Goal: Transaction & Acquisition: Subscribe to service/newsletter

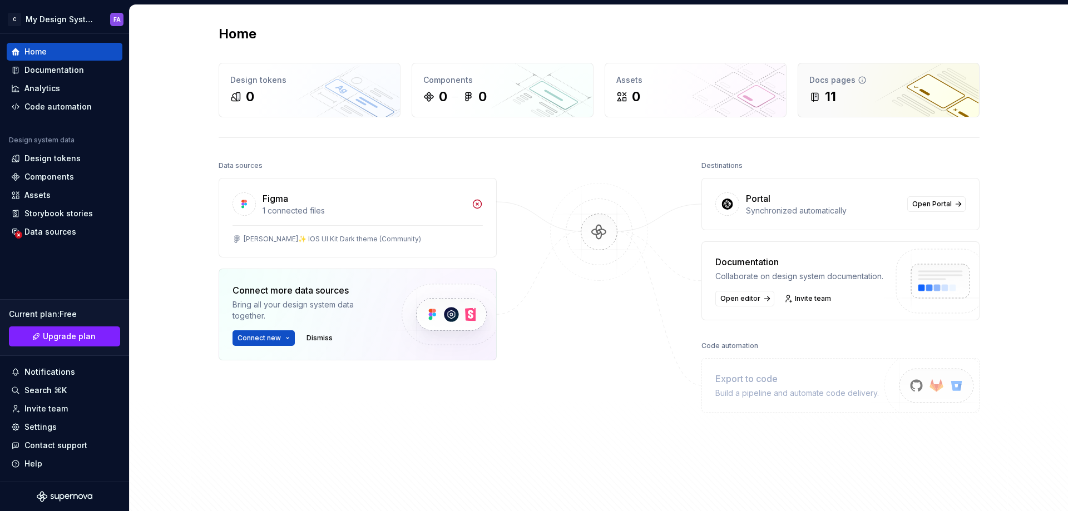
click at [825, 99] on div "11" at bounding box center [830, 97] width 11 height 18
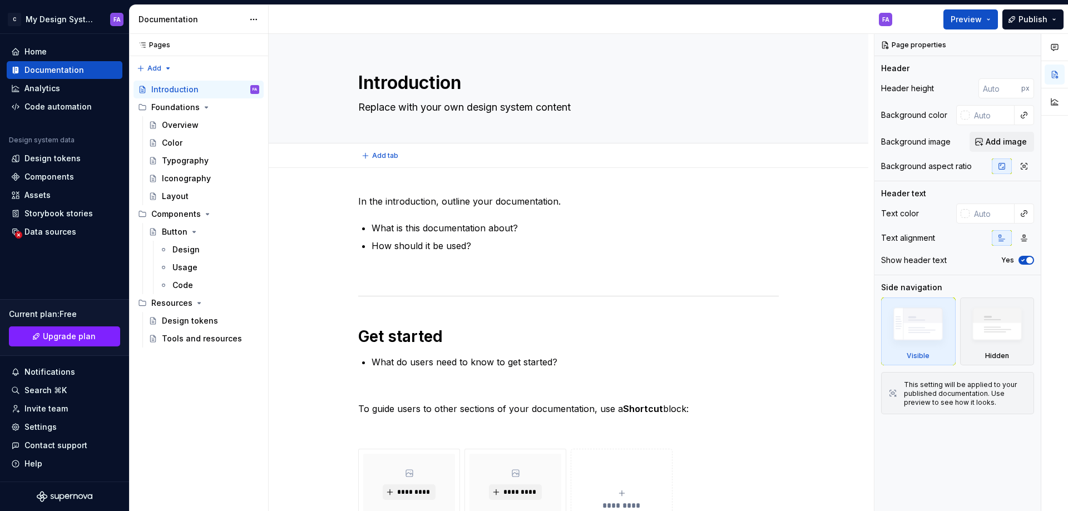
type textarea "*"
click at [63, 105] on div "Code automation" at bounding box center [57, 106] width 67 height 11
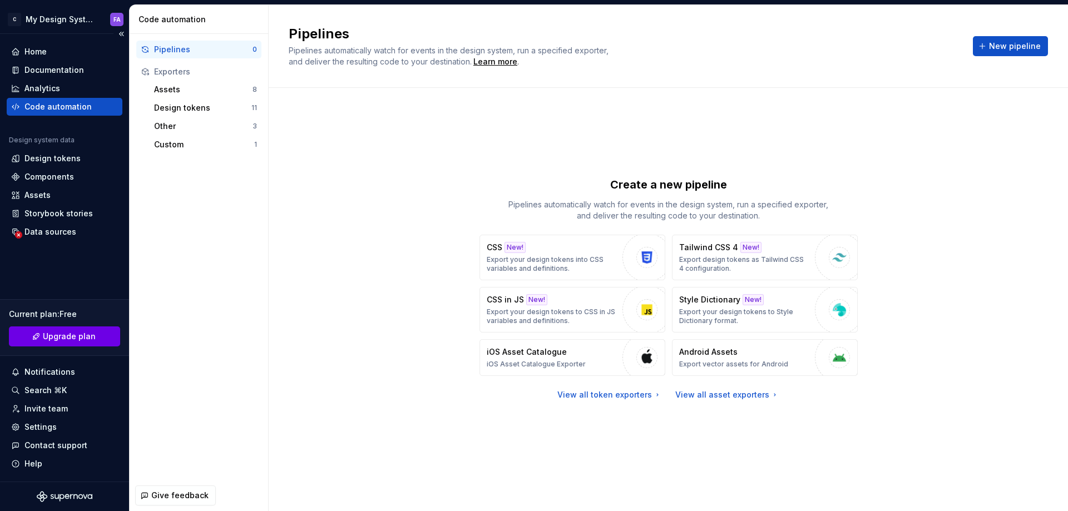
click at [39, 341] on link "Upgrade plan" at bounding box center [64, 336] width 111 height 20
